Goal: Task Accomplishment & Management: Manage account settings

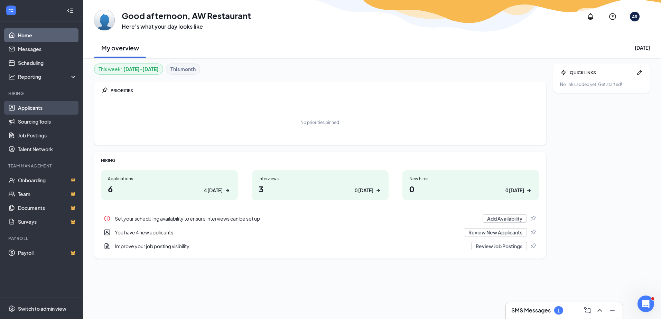
click at [29, 106] on link "Applicants" at bounding box center [47, 108] width 59 height 14
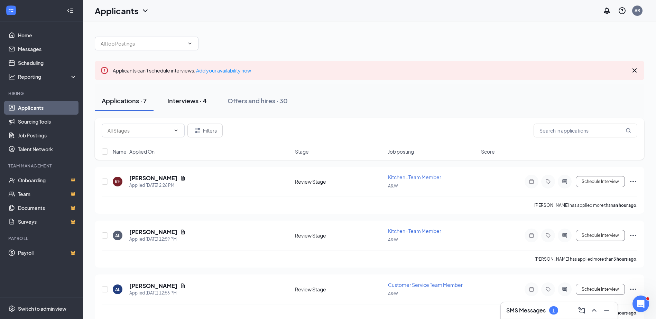
click at [185, 103] on div "Interviews · 4" at bounding box center [186, 100] width 39 height 9
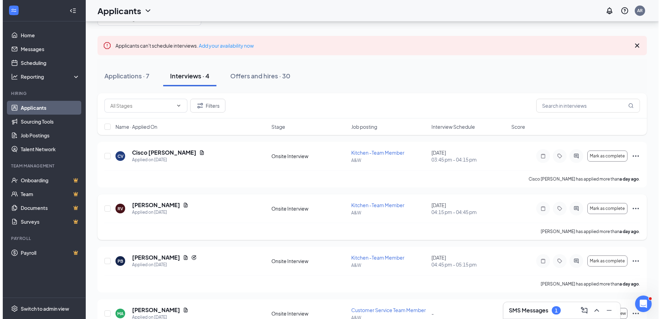
scroll to position [25, 0]
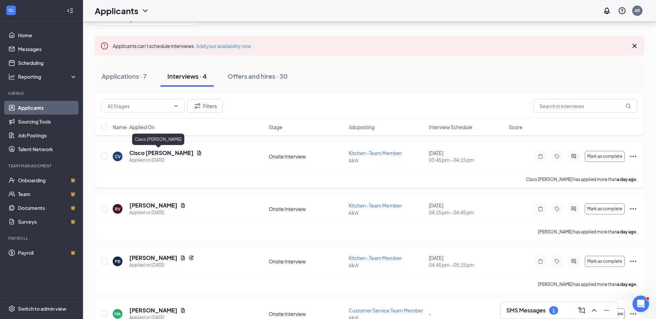
click at [151, 151] on h5 "Cisco Vialpando" at bounding box center [161, 153] width 64 height 8
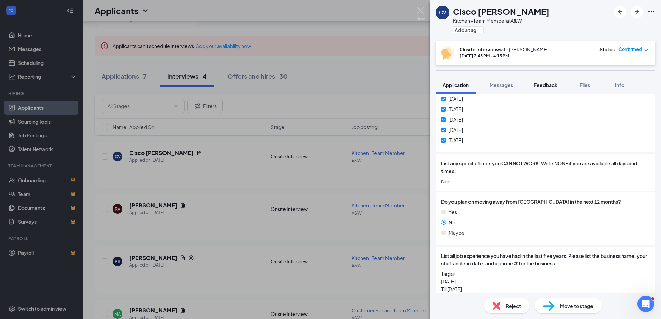
scroll to position [291, 0]
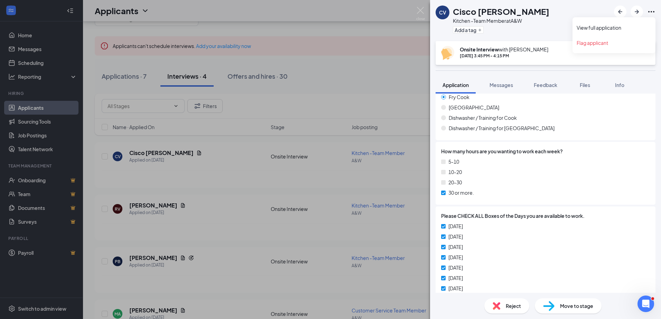
click at [650, 13] on icon "Ellipses" at bounding box center [651, 12] width 8 height 8
click at [601, 28] on link "View full application" at bounding box center [614, 27] width 75 height 7
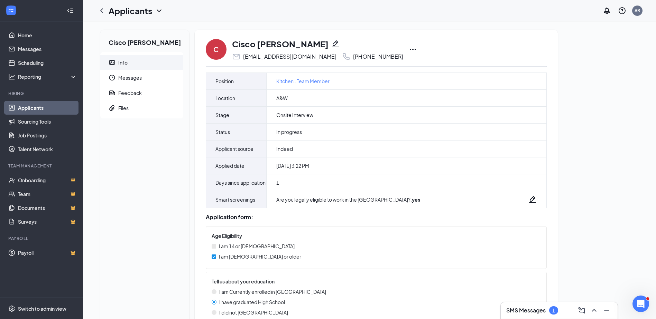
click at [545, 310] on h3 "SMS Messages" at bounding box center [525, 311] width 39 height 8
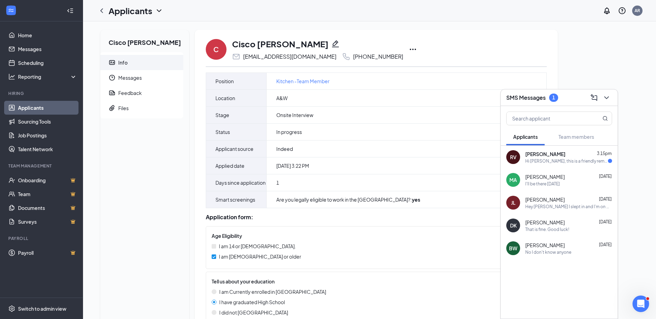
click at [568, 161] on div "Hi Robert V, this is a friendly reminder. Your meeting with A&W for Kitchen -Te…" at bounding box center [566, 161] width 83 height 6
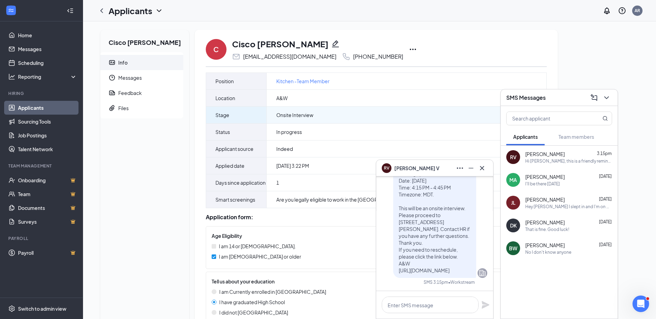
click at [452, 119] on div "Onsite Interview" at bounding box center [407, 115] width 280 height 17
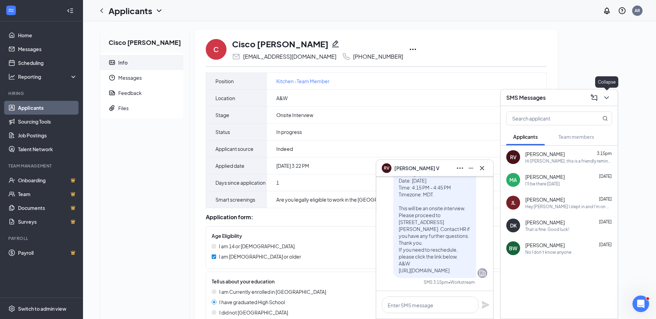
click at [608, 96] on icon "ChevronDown" at bounding box center [606, 98] width 8 height 8
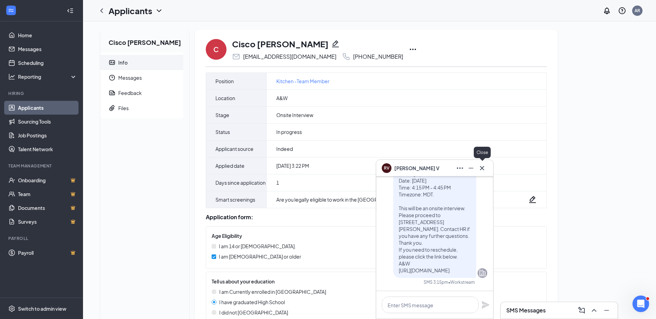
click at [482, 169] on icon "Cross" at bounding box center [482, 168] width 4 height 4
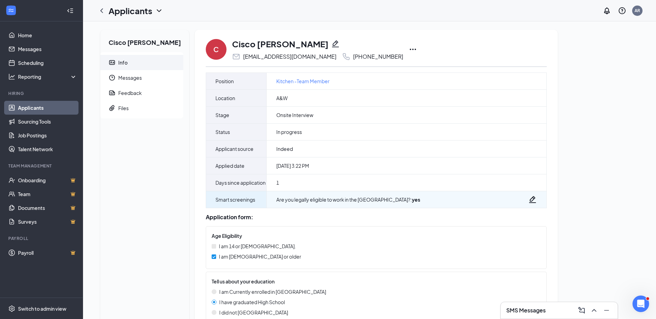
click at [528, 201] on icon "Pencil" at bounding box center [532, 200] width 8 height 8
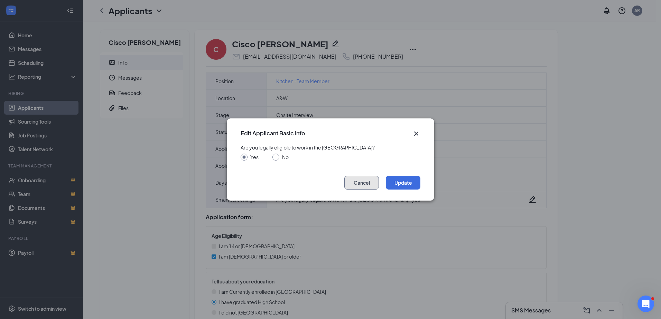
click at [365, 184] on button "Cancel" at bounding box center [361, 183] width 35 height 14
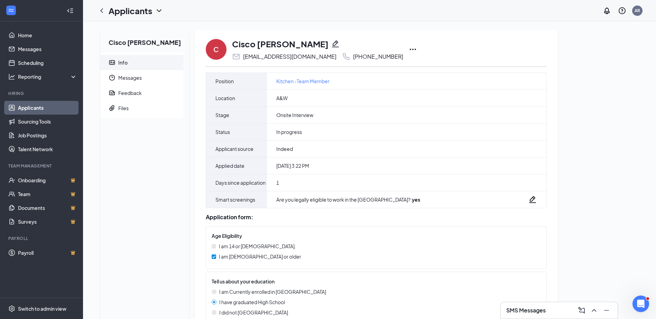
click at [410, 50] on icon "Ellipses" at bounding box center [413, 49] width 6 height 1
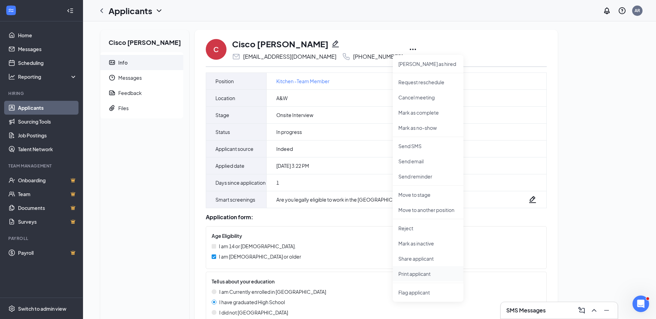
click at [411, 274] on p "Print applicant" at bounding box center [427, 274] width 59 height 7
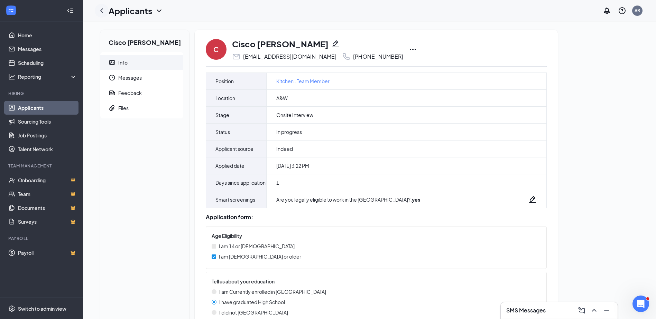
click at [100, 11] on icon "ChevronLeft" at bounding box center [101, 11] width 8 height 8
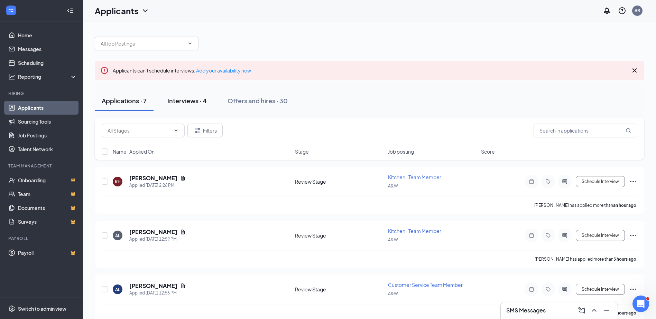
click at [189, 98] on div "Interviews · 4" at bounding box center [186, 100] width 39 height 9
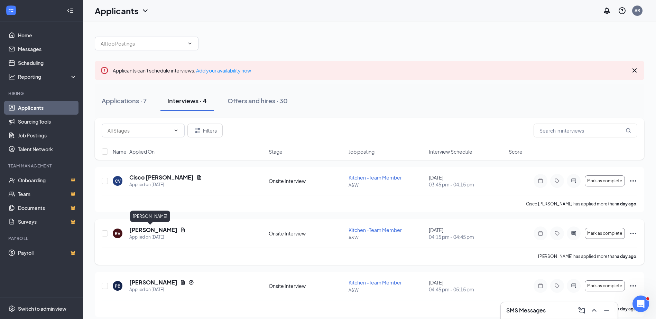
click at [147, 229] on h5 "[PERSON_NAME]" at bounding box center [153, 230] width 48 height 8
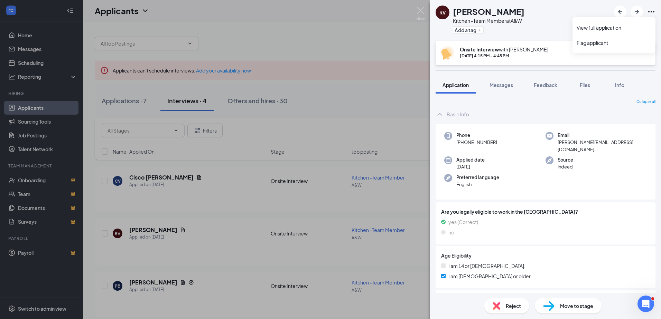
click at [653, 11] on icon "Ellipses" at bounding box center [651, 12] width 8 height 8
click at [612, 29] on link "View full application" at bounding box center [614, 27] width 75 height 7
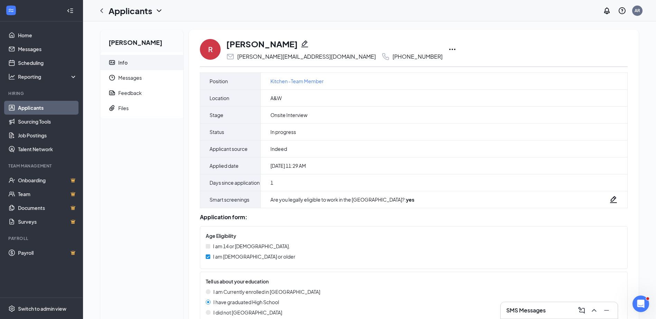
click at [448, 49] on icon "Ellipses" at bounding box center [452, 49] width 8 height 8
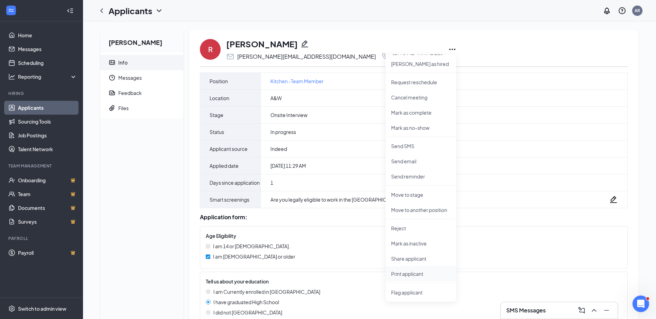
click at [410, 274] on p "Print applicant" at bounding box center [420, 274] width 59 height 7
